Goal: Navigation & Orientation: Find specific page/section

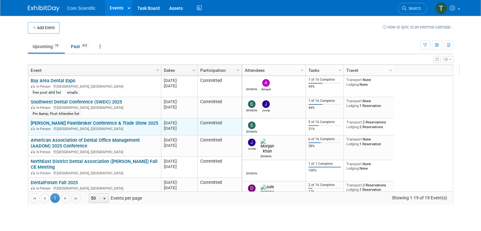
click at [81, 122] on link "[PERSON_NAME] Pawnbroker Conference & Trade Show 2025" at bounding box center [94, 123] width 127 height 6
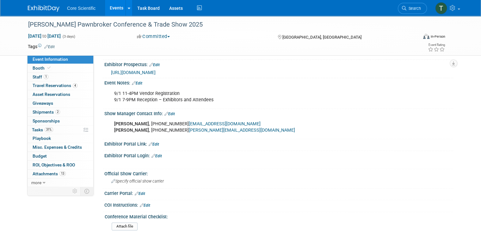
scroll to position [249, 0]
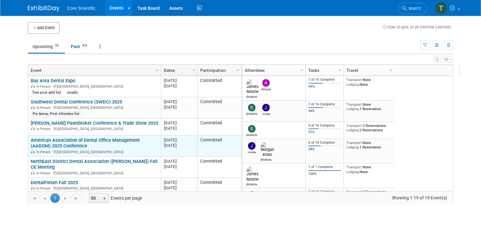
click at [76, 142] on link "American Association of Dental Office Management (AADOM) 2025 Conference" at bounding box center [85, 143] width 109 height 12
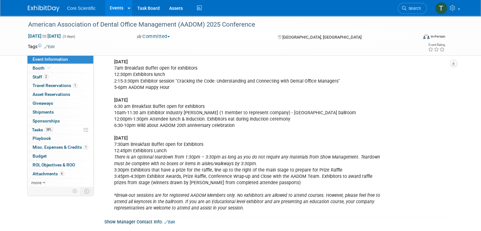
scroll to position [237, 0]
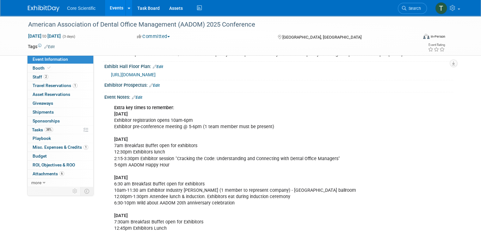
click at [73, 8] on span "Core Scientific" at bounding box center [81, 8] width 28 height 5
